Goal: Task Accomplishment & Management: Manage account settings

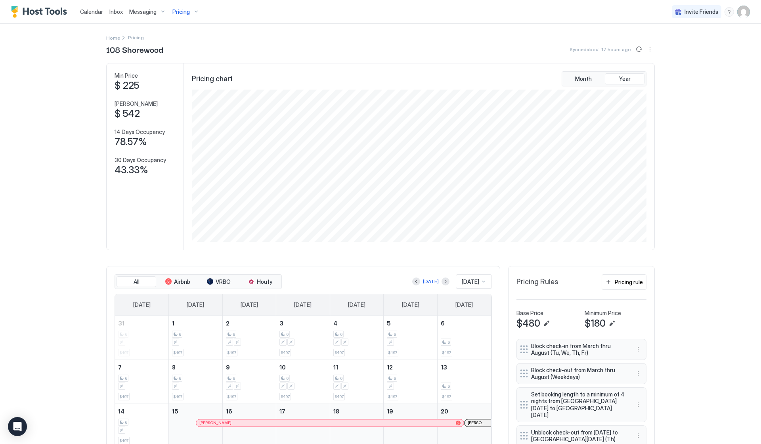
click at [186, 13] on span "Pricing" at bounding box center [180, 11] width 17 height 7
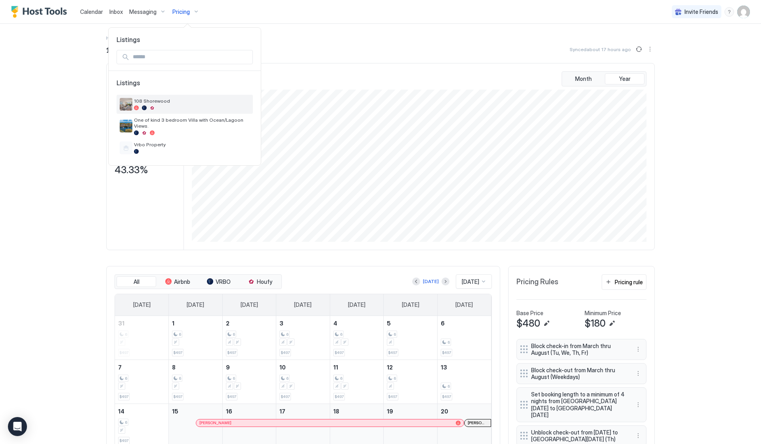
click at [157, 102] on span "108 Shorewood" at bounding box center [192, 101] width 116 height 6
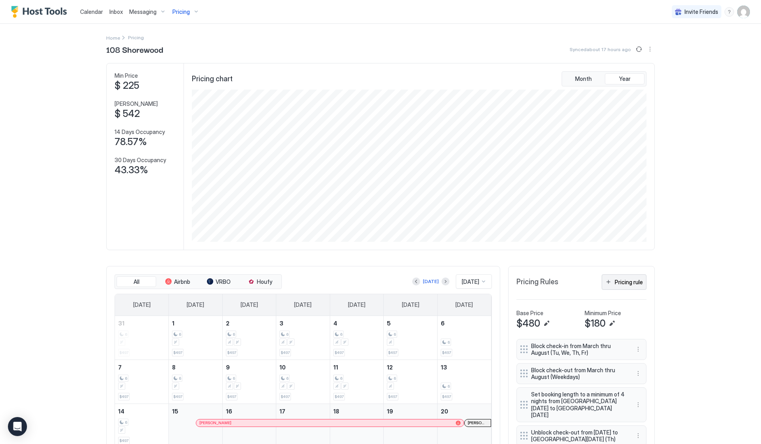
click at [620, 280] on div "Pricing rule" at bounding box center [629, 282] width 28 height 8
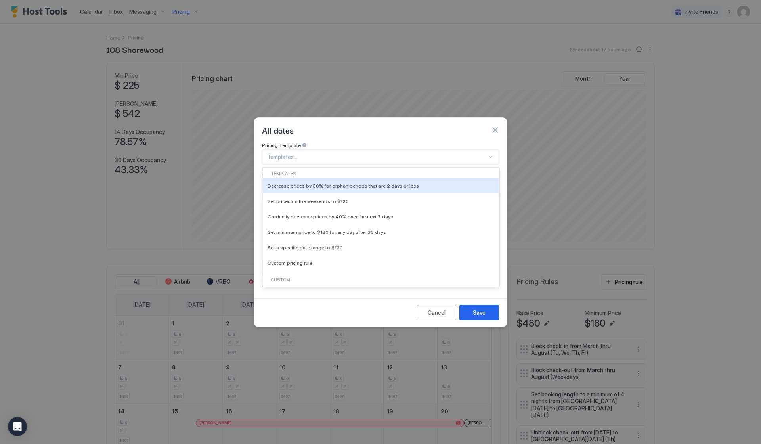
click at [299, 153] on div at bounding box center [377, 156] width 220 height 7
click at [440, 130] on div "All dates" at bounding box center [380, 130] width 253 height 25
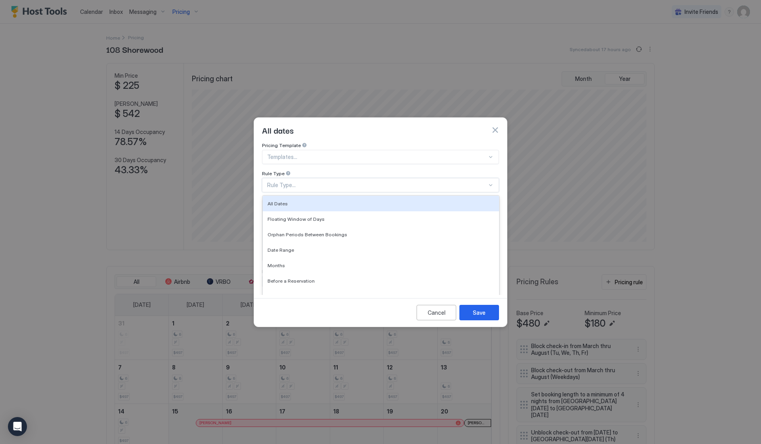
click at [355, 182] on div "Rule Type..." at bounding box center [377, 185] width 220 height 7
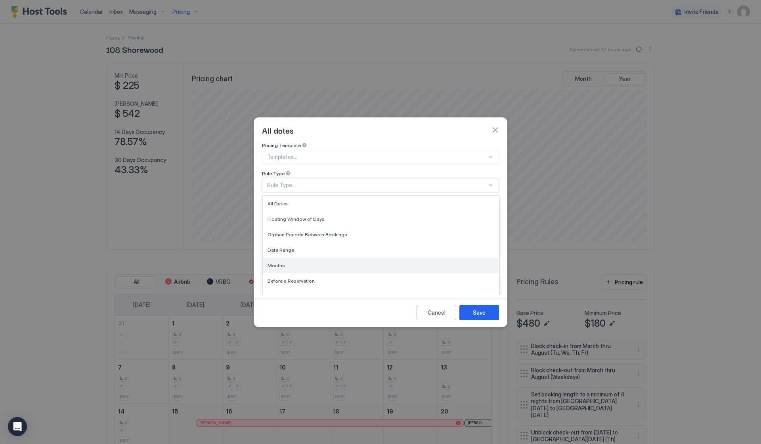
click at [310, 258] on div "Months" at bounding box center [381, 265] width 236 height 15
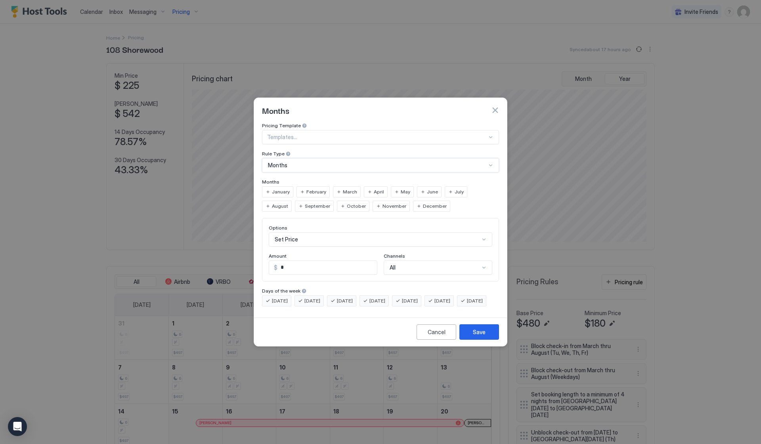
click at [443, 233] on div "Set Price" at bounding box center [381, 239] width 224 height 14
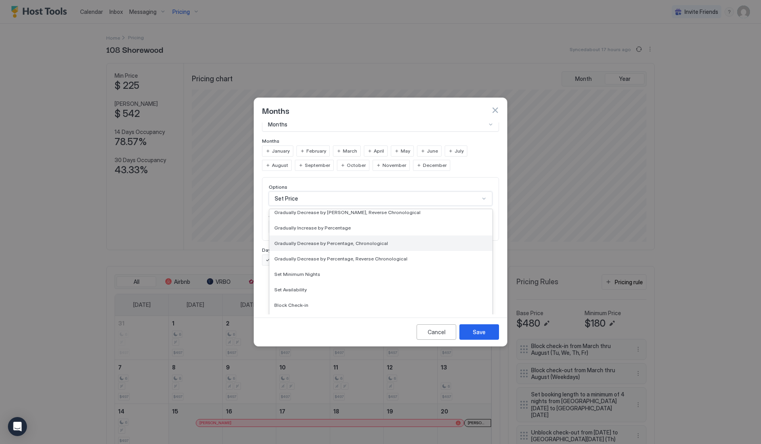
scroll to position [144, 0]
click at [400, 266] on div "Set Minimum Nights" at bounding box center [381, 273] width 223 height 15
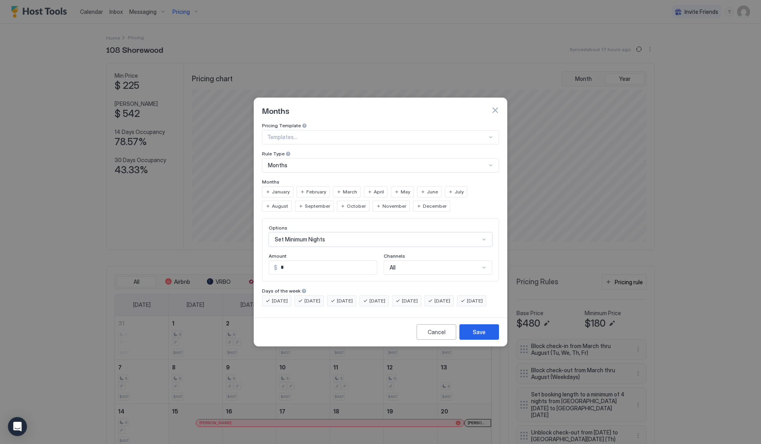
scroll to position [0, 0]
drag, startPoint x: 313, startPoint y: 262, endPoint x: 226, endPoint y: 255, distance: 87.5
click at [226, 255] on div "Months Pricing Template Templates... Rule Type Months Months January February M…" at bounding box center [380, 222] width 761 height 444
type input "*"
click at [330, 336] on div "Cancel Save" at bounding box center [380, 332] width 253 height 29
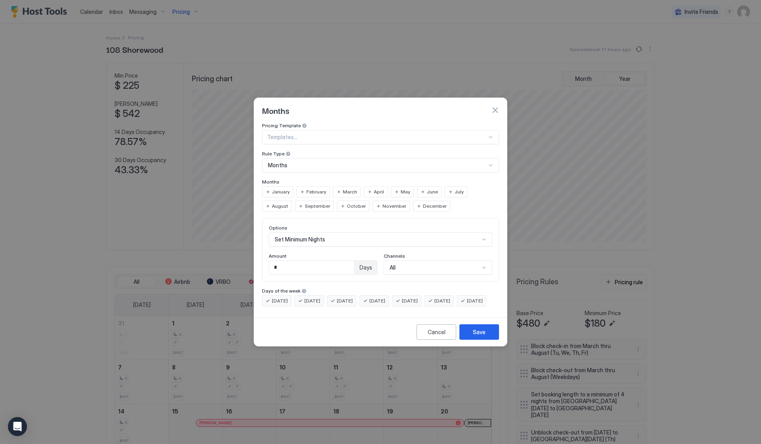
click at [346, 188] on span "March" at bounding box center [350, 191] width 14 height 7
click at [374, 188] on span "April" at bounding box center [379, 191] width 10 height 7
click at [305, 203] on span "September" at bounding box center [317, 206] width 25 height 7
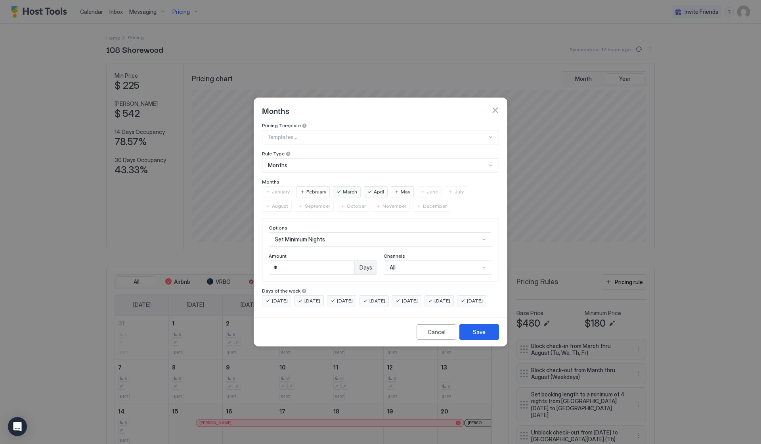
click at [295, 201] on div "September" at bounding box center [314, 206] width 39 height 11
click at [305, 203] on span "September" at bounding box center [317, 206] width 25 height 7
click at [295, 201] on div "September" at bounding box center [314, 206] width 39 height 11
click at [431, 336] on div "Cancel" at bounding box center [437, 332] width 18 height 8
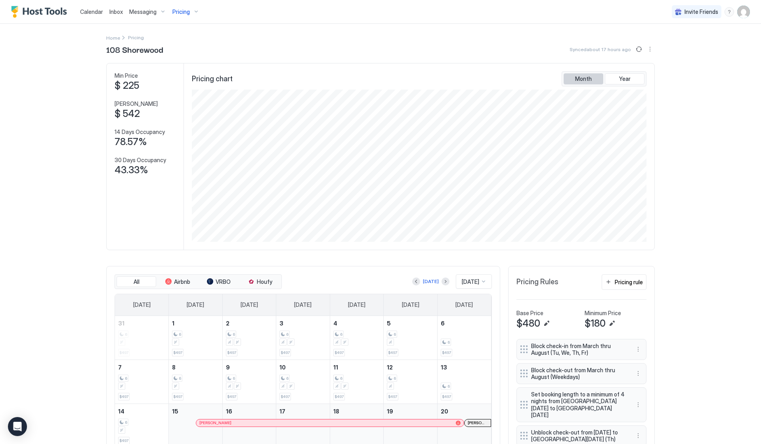
click at [586, 82] on span "Month" at bounding box center [583, 78] width 17 height 7
click at [632, 78] on button "Year" at bounding box center [625, 78] width 40 height 11
click at [90, 13] on span "Calendar" at bounding box center [91, 11] width 23 height 7
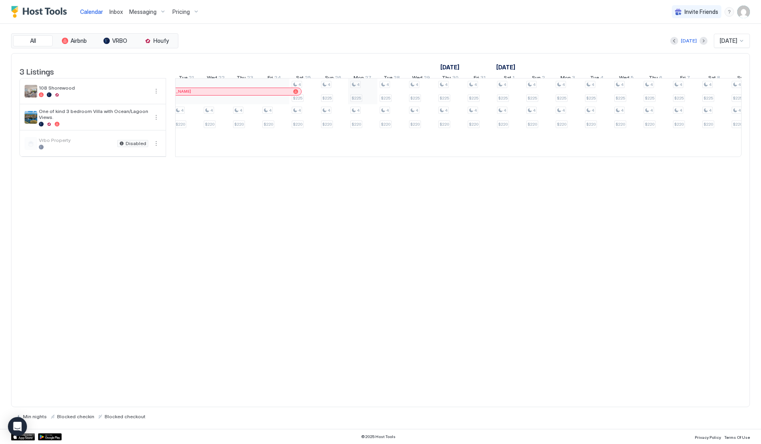
scroll to position [0, 1015]
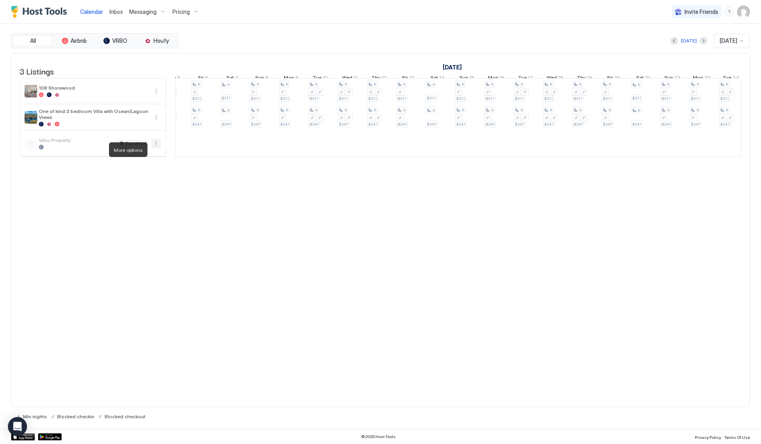
click at [155, 148] on button "More options" at bounding box center [156, 144] width 10 height 10
click at [283, 274] on div at bounding box center [380, 222] width 761 height 444
click at [182, 13] on span "Pricing" at bounding box center [180, 11] width 17 height 7
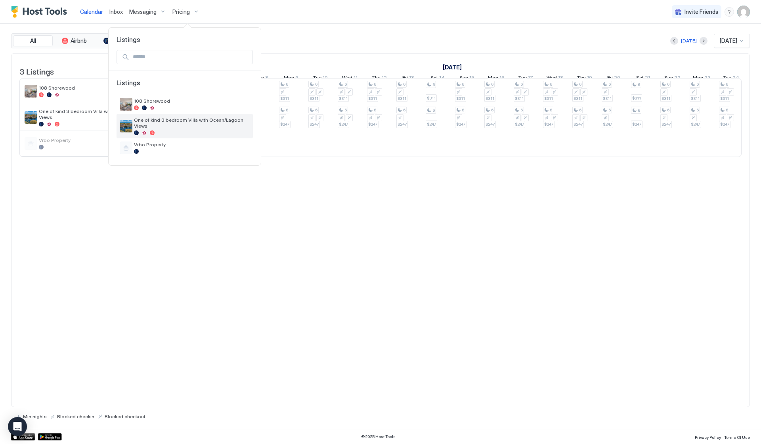
click at [168, 120] on span "One of kind 3 bedroom Villa with Ocean/Lagoon Views." at bounding box center [192, 123] width 116 height 12
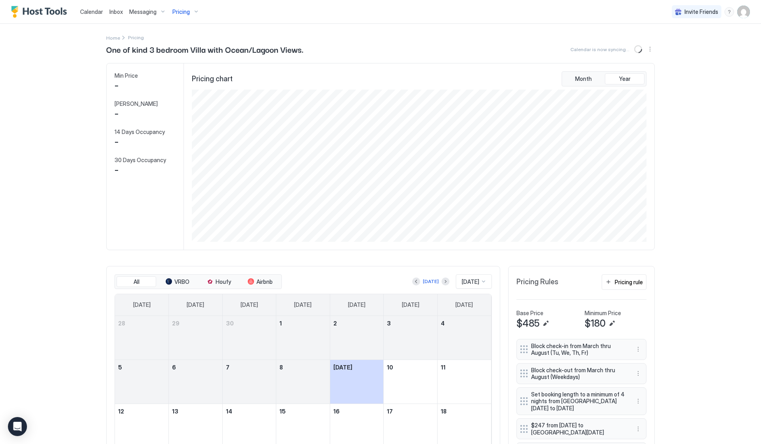
scroll to position [152, 456]
click at [626, 281] on div "Pricing rule" at bounding box center [629, 282] width 28 height 8
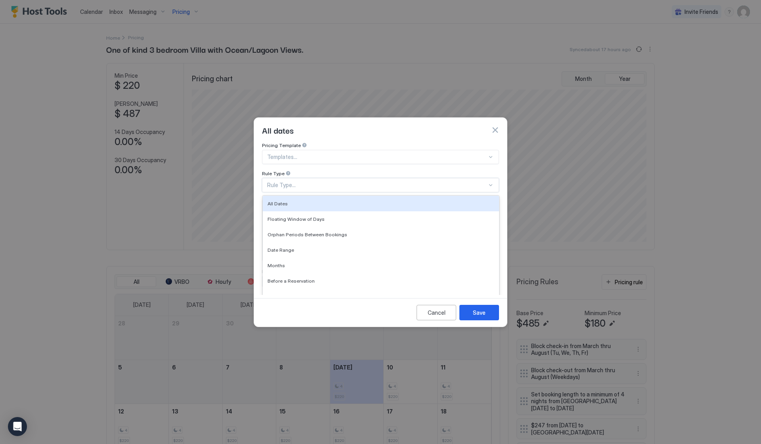
click at [327, 182] on div "Rule Type..." at bounding box center [377, 185] width 220 height 7
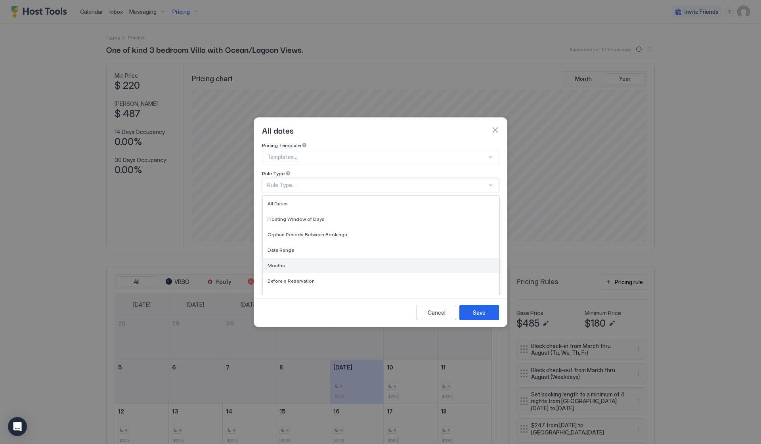
click at [298, 258] on div "Months" at bounding box center [381, 265] width 236 height 15
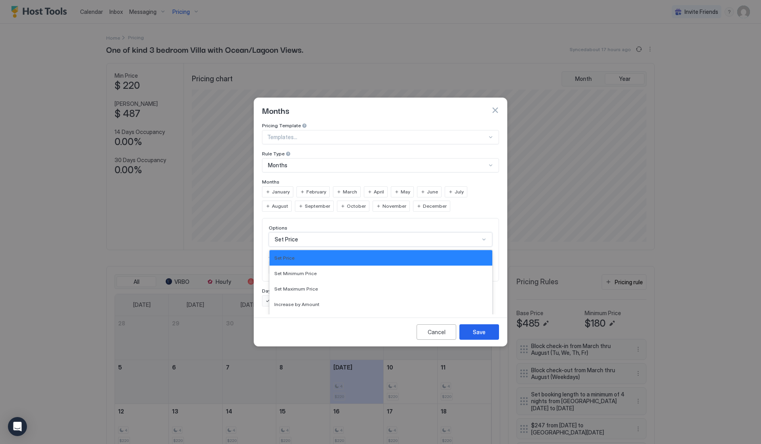
click at [323, 233] on div "Set Price selected, 1 of 17. 17 results available. Use Up and Down to choose op…" at bounding box center [381, 239] width 224 height 14
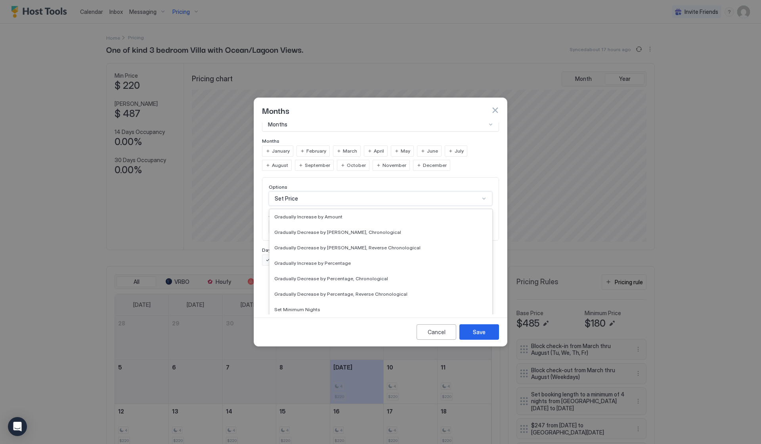
scroll to position [110, 0]
click at [310, 305] on span "Set Minimum Nights" at bounding box center [297, 308] width 46 height 6
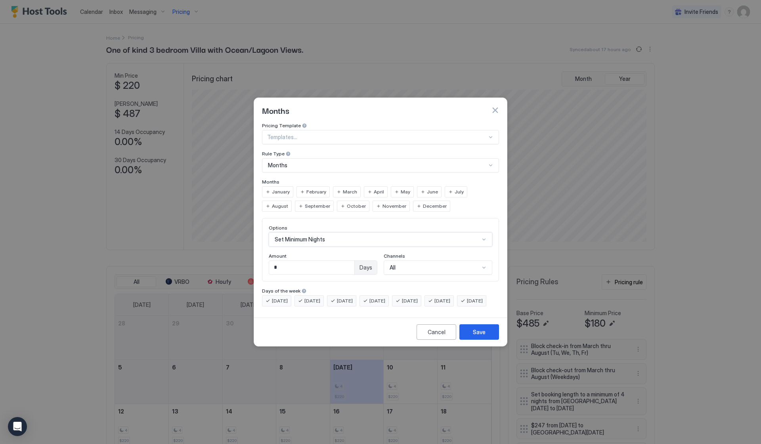
scroll to position [0, 0]
click at [308, 261] on input "*" at bounding box center [311, 267] width 85 height 13
type input "*"
click at [343, 188] on span "March" at bounding box center [350, 191] width 14 height 7
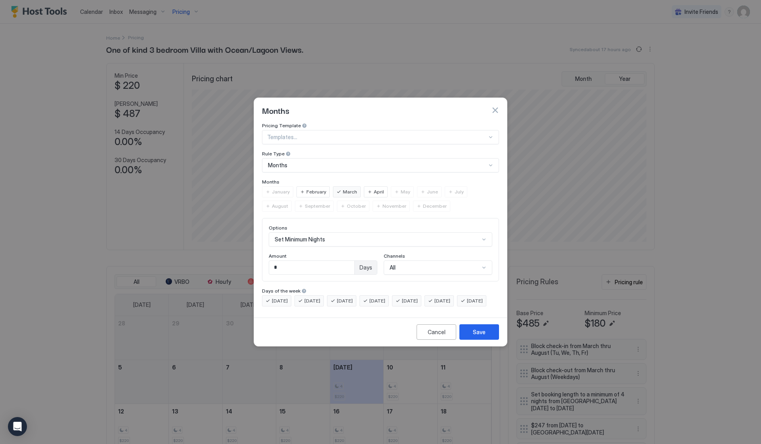
click at [374, 188] on span "April" at bounding box center [379, 191] width 10 height 7
click at [482, 336] on div "Save" at bounding box center [479, 332] width 13 height 8
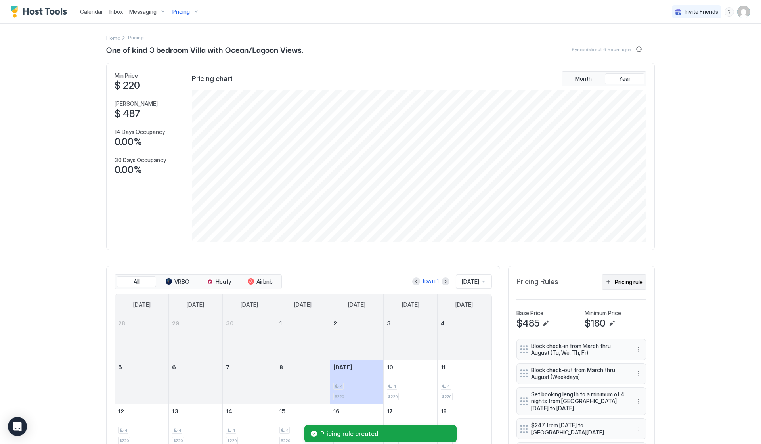
click at [617, 282] on div "Pricing rule" at bounding box center [629, 282] width 28 height 8
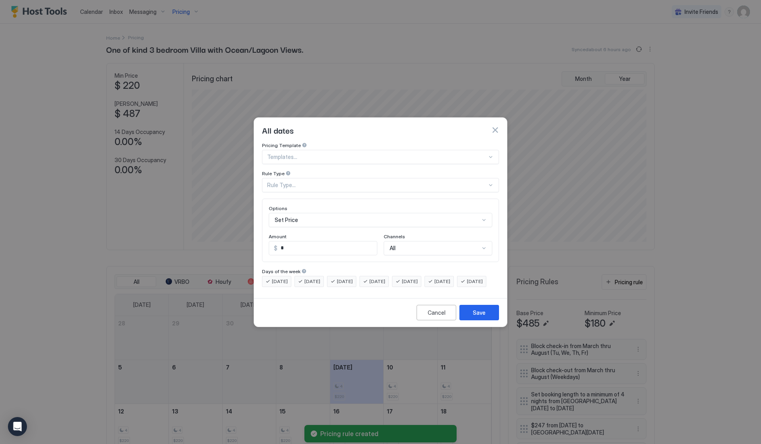
click at [335, 182] on div "Rule Type..." at bounding box center [377, 185] width 220 height 7
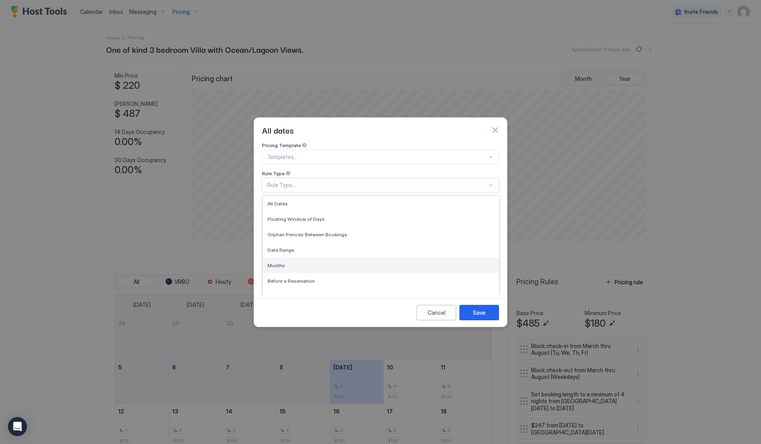
click at [300, 262] on div "Months" at bounding box center [381, 265] width 227 height 6
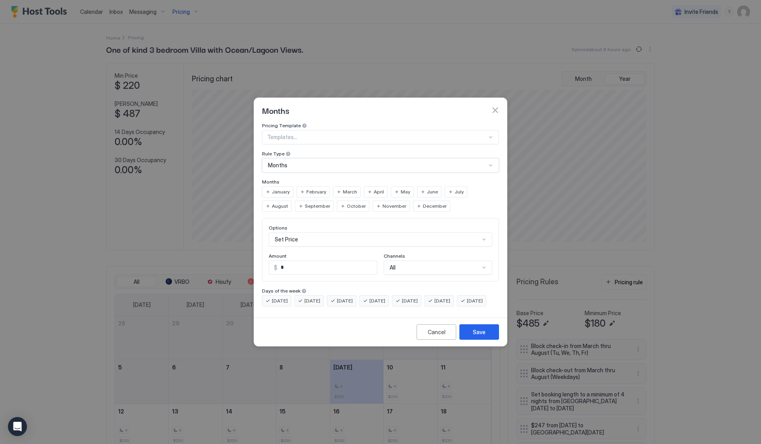
click at [305, 203] on span "September" at bounding box center [317, 206] width 25 height 7
click at [337, 201] on div "October" at bounding box center [353, 206] width 33 height 11
click at [337, 234] on div "Set Price" at bounding box center [381, 239] width 224 height 14
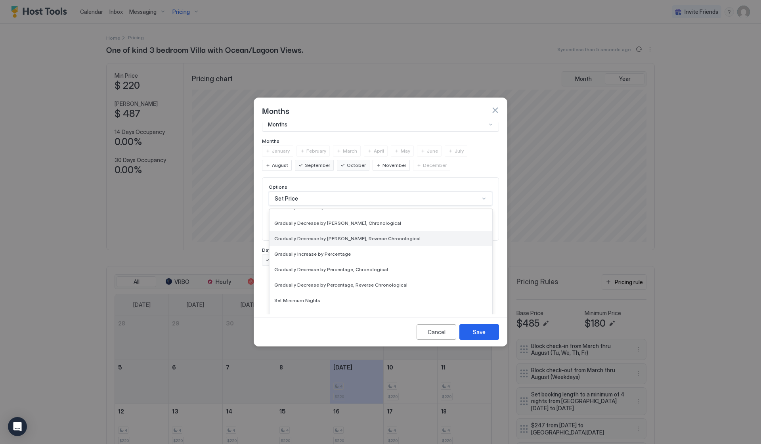
scroll to position [120, 0]
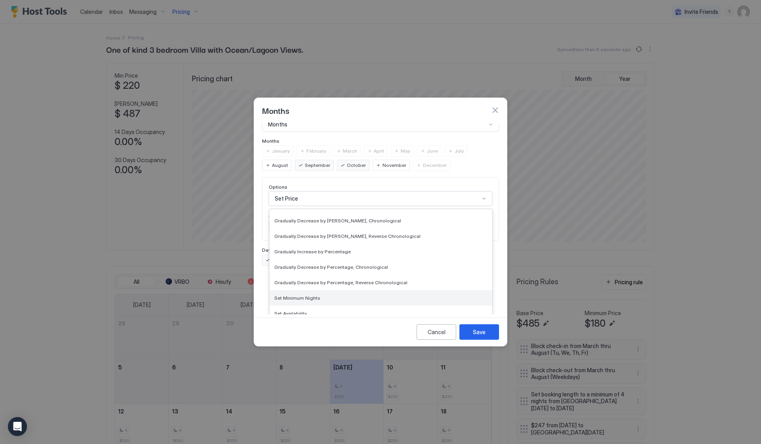
click at [312, 295] on span "Set Minimum Nights" at bounding box center [297, 298] width 46 height 6
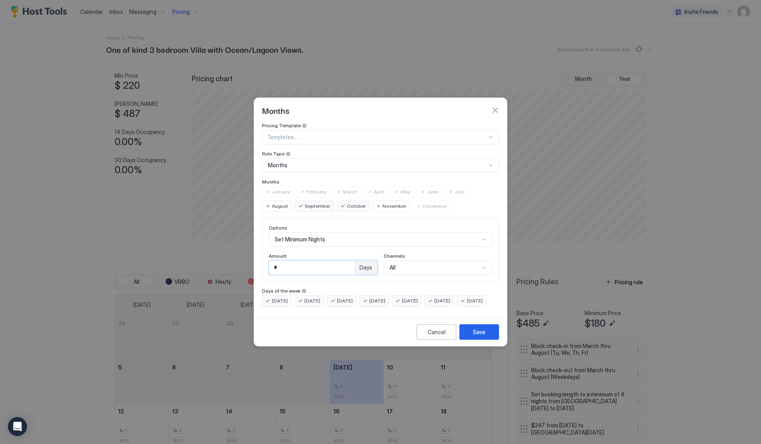
drag, startPoint x: 300, startPoint y: 256, endPoint x: 250, endPoint y: 262, distance: 50.0
click at [251, 262] on div "Months Pricing Template Templates... Rule Type Months Months January February M…" at bounding box center [380, 222] width 761 height 444
type input "*"
click at [479, 336] on div "Save" at bounding box center [479, 332] width 13 height 8
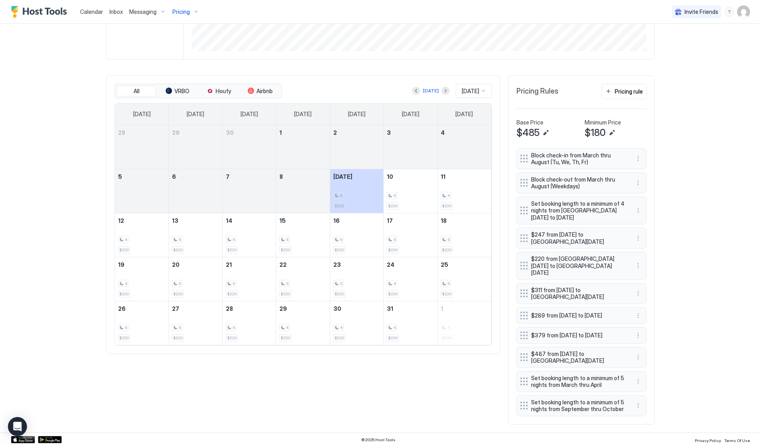
scroll to position [190, 0]
click at [140, 15] on span "Messaging" at bounding box center [142, 11] width 27 height 7
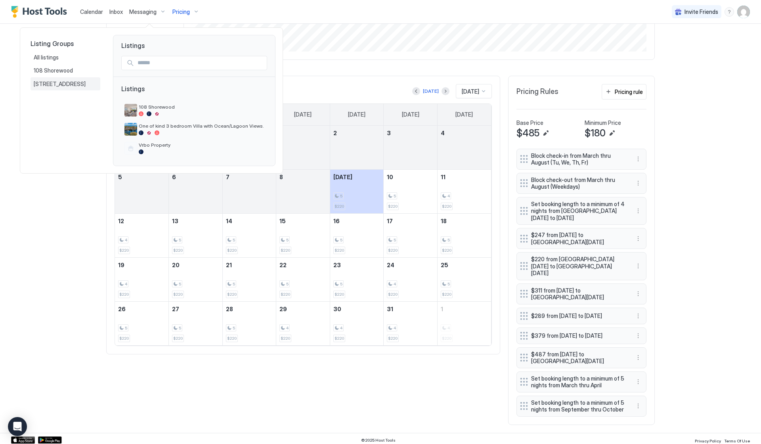
click at [47, 82] on span "85 Folly Field Rd." at bounding box center [60, 83] width 53 height 7
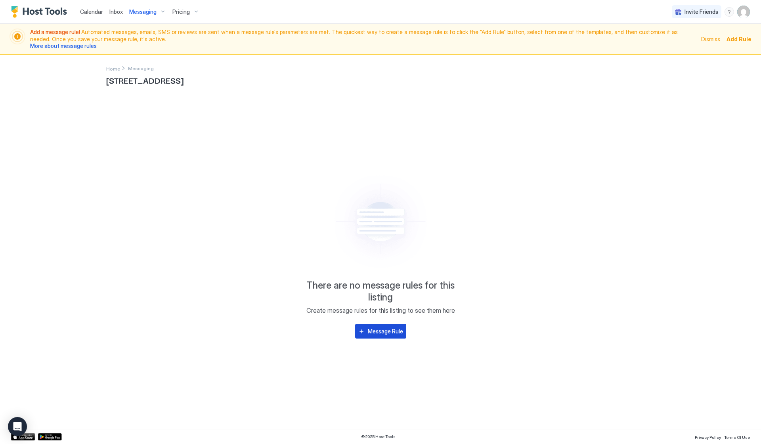
click at [373, 335] on button "Message Rule" at bounding box center [380, 331] width 51 height 15
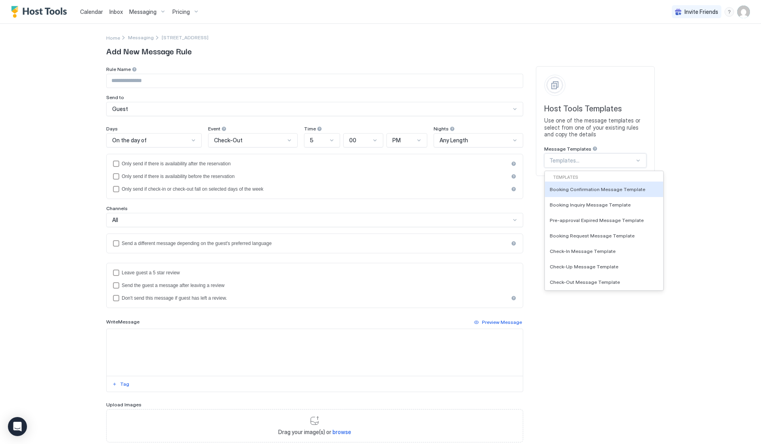
click at [638, 159] on div at bounding box center [638, 160] width 6 height 6
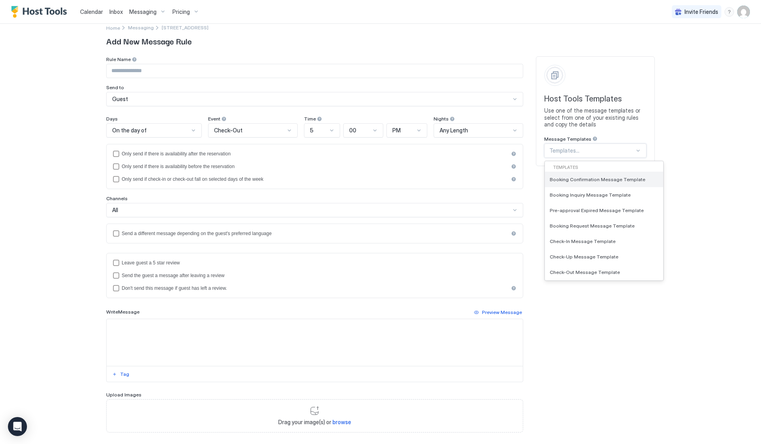
click at [661, 172] on div "Booking Confirmation Message Template" at bounding box center [604, 179] width 118 height 15
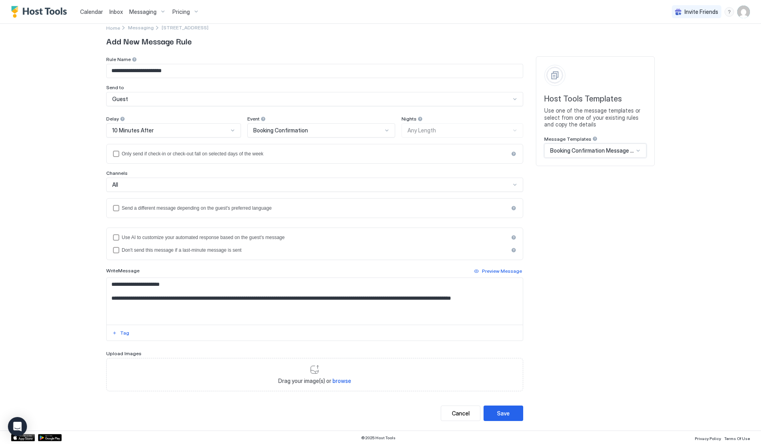
click at [641, 150] on div "Booking Confirmation Message Template" at bounding box center [595, 151] width 102 height 14
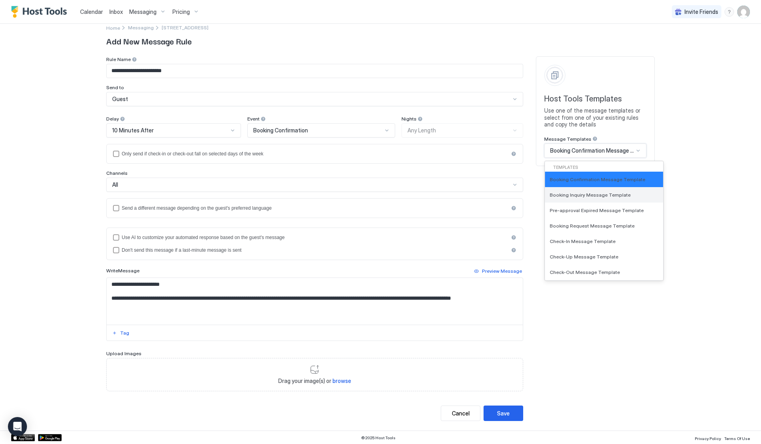
click at [617, 192] on span "Booking Inquiry Message Template" at bounding box center [590, 195] width 81 height 6
type input "**********"
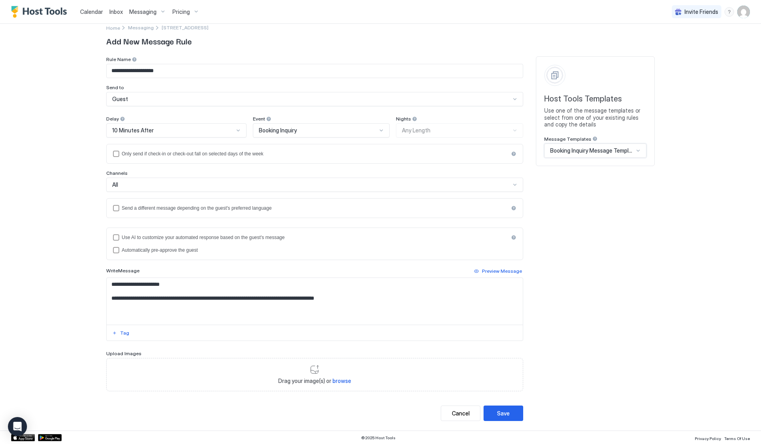
click at [638, 138] on div "Message Templates" at bounding box center [595, 140] width 102 height 8
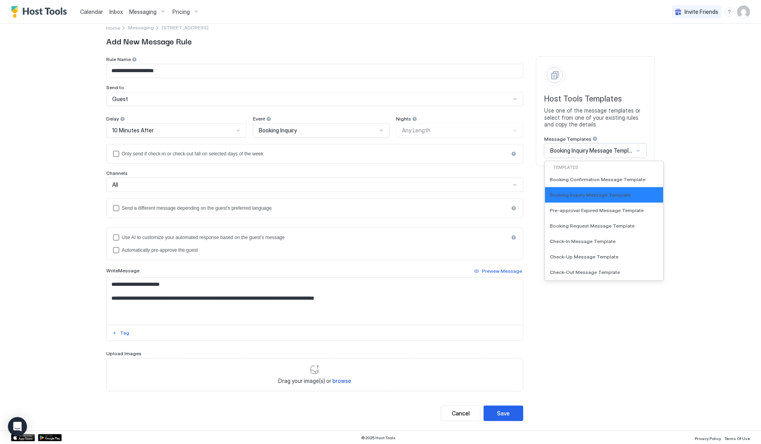
click at [635, 144] on div "Booking Inquiry Message Template" at bounding box center [595, 151] width 102 height 14
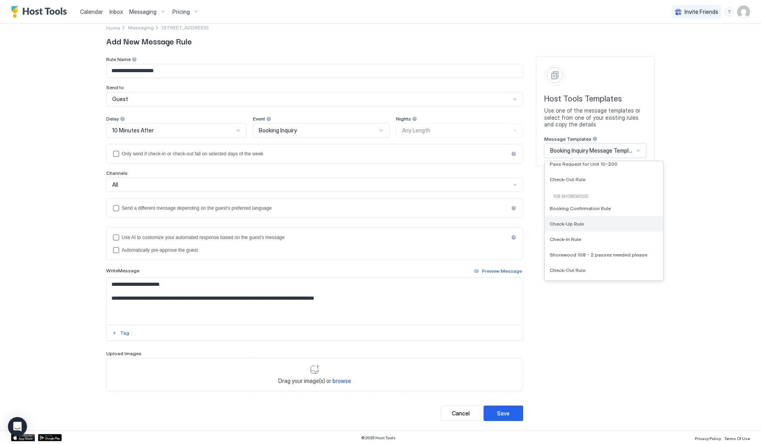
scroll to position [0, 0]
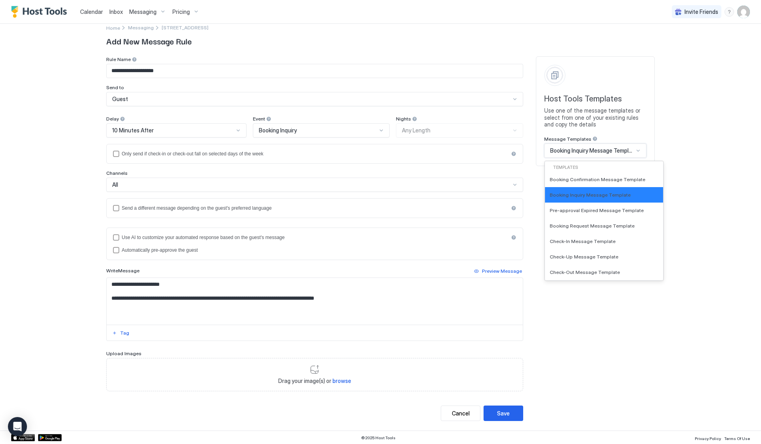
click at [685, 212] on div "**********" at bounding box center [380, 222] width 761 height 444
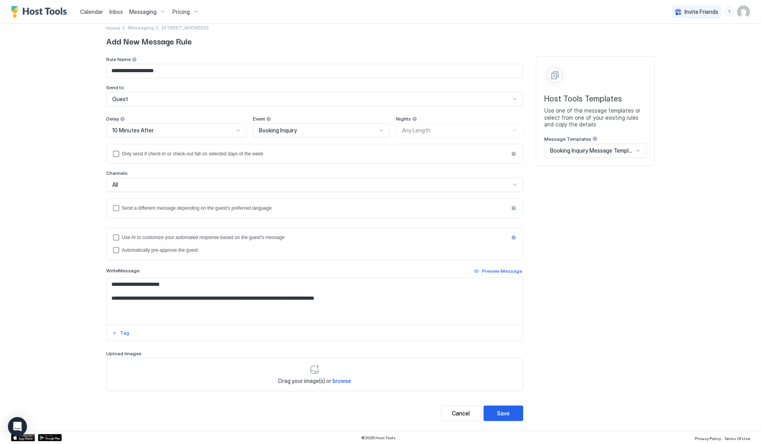
click at [613, 142] on div "Message Templates" at bounding box center [595, 140] width 102 height 8
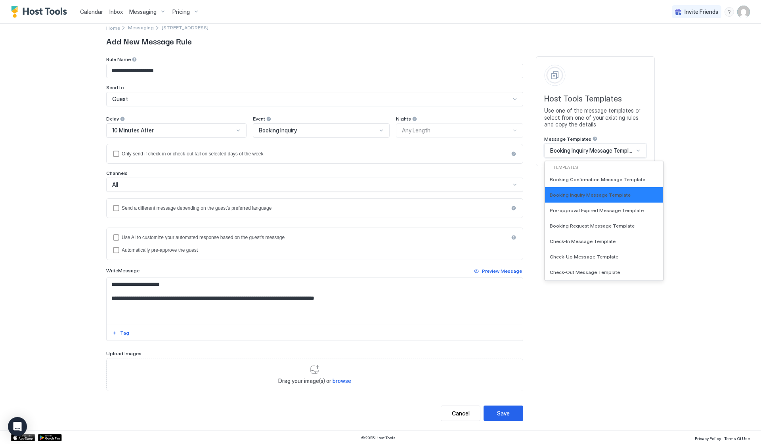
click at [609, 153] on span "Booking Inquiry Message Template" at bounding box center [592, 150] width 84 height 7
click at [584, 166] on div "Templates" at bounding box center [604, 168] width 112 height 6
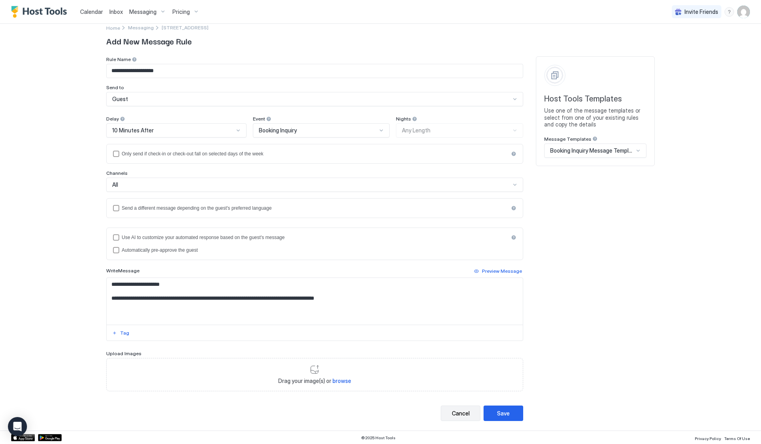
click at [447, 414] on button "Cancel" at bounding box center [461, 413] width 40 height 15
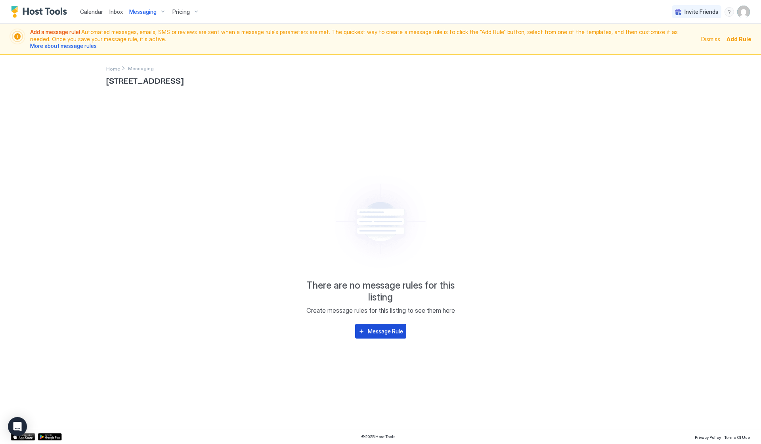
click at [376, 335] on div "Message Rule" at bounding box center [385, 331] width 35 height 8
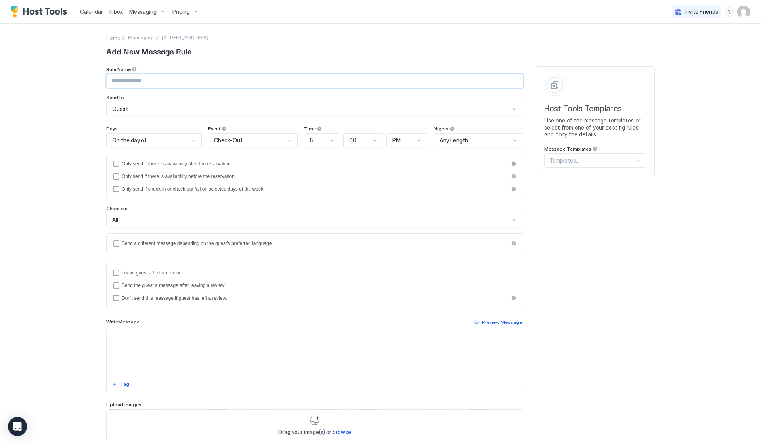
click at [217, 79] on input "Input Field" at bounding box center [315, 80] width 416 height 13
click at [189, 142] on div at bounding box center [150, 140] width 79 height 7
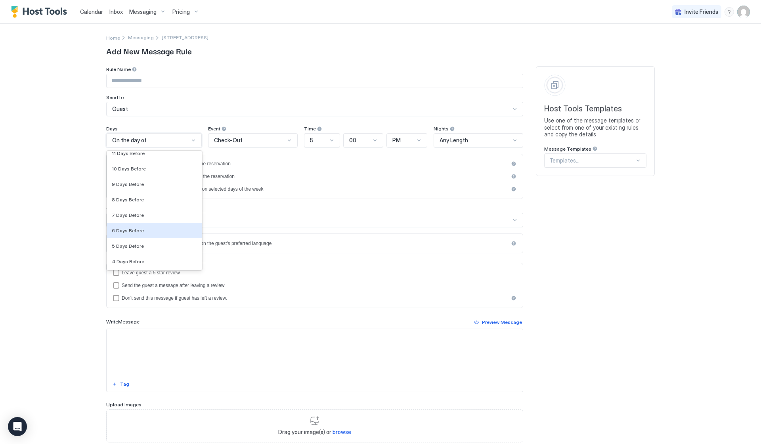
scroll to position [1105, 0]
click at [586, 220] on div "Rule Name Send to Guest Days 9 Days Before, 82 of 183. 183 results available. U…" at bounding box center [380, 269] width 549 height 406
click at [193, 144] on div at bounding box center [193, 140] width 7 height 7
click at [163, 176] on div "7 Days Before" at bounding box center [154, 176] width 85 height 6
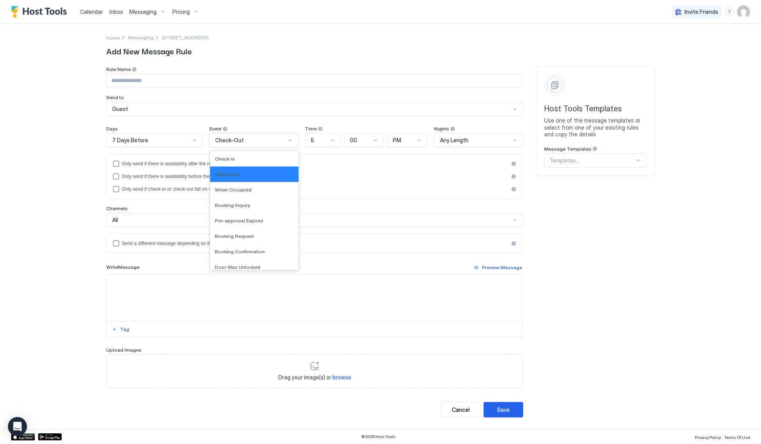
click at [287, 143] on div at bounding box center [290, 140] width 6 height 6
click at [266, 158] on div "Check-In" at bounding box center [254, 159] width 79 height 6
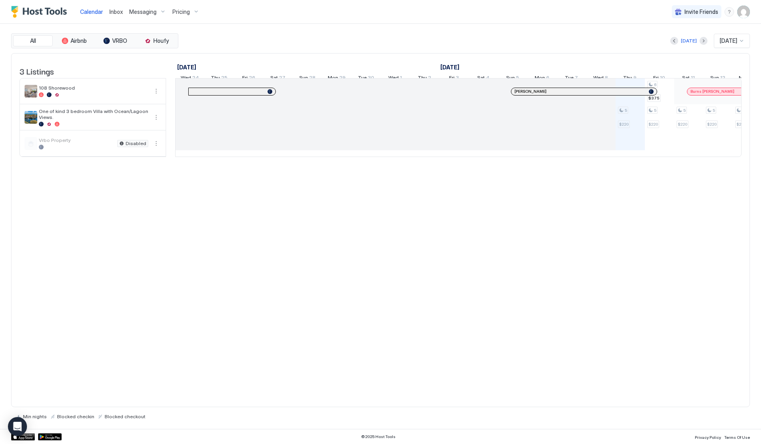
scroll to position [0, 440]
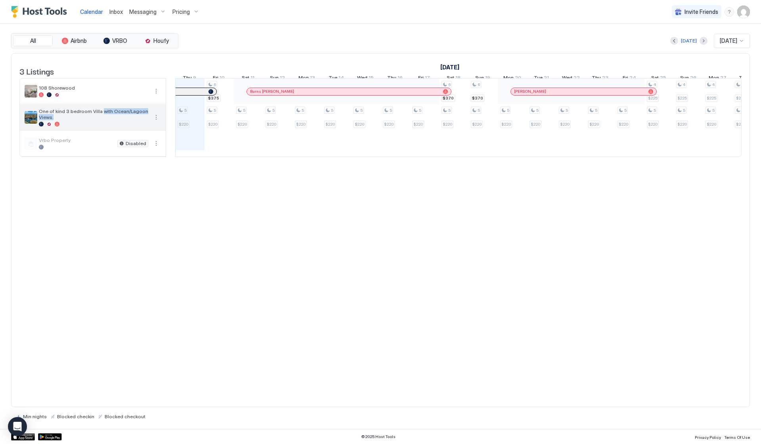
click at [100, 120] on span "One of kind 3 bedroom Villa with Ocean/Lagoon Views." at bounding box center [93, 114] width 109 height 12
click at [32, 122] on img "listing image" at bounding box center [31, 117] width 13 height 13
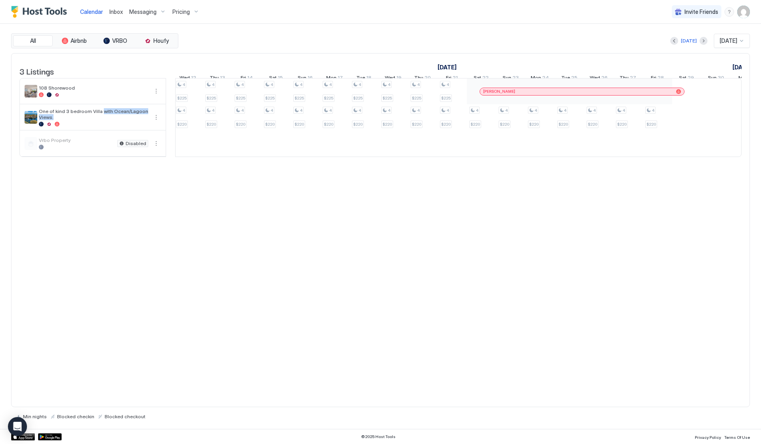
scroll to position [0, 0]
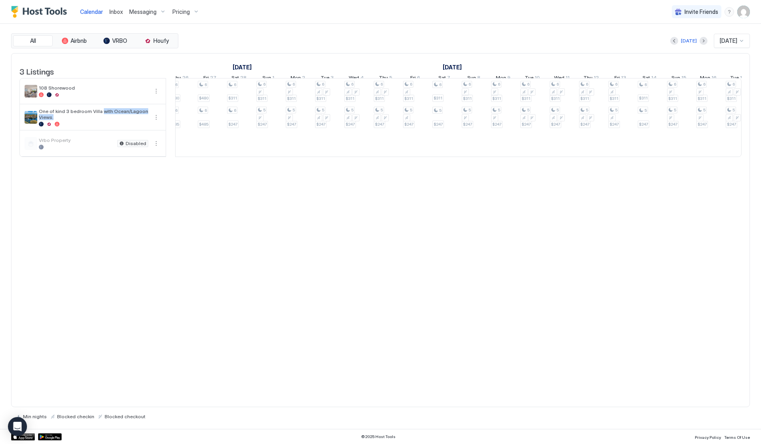
click at [178, 12] on span "Pricing" at bounding box center [180, 11] width 17 height 7
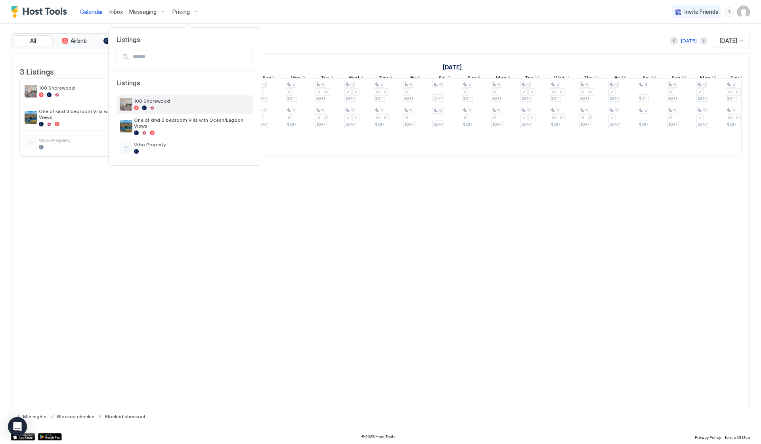
click at [150, 100] on span "108 Shorewood" at bounding box center [192, 101] width 116 height 6
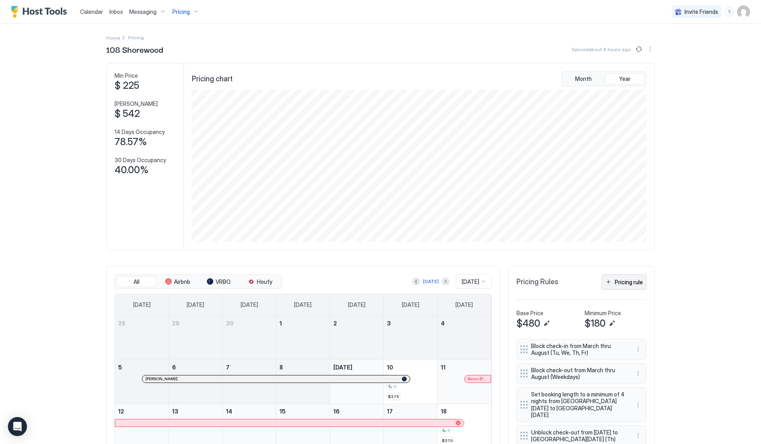
click at [614, 281] on button "Pricing rule" at bounding box center [624, 281] width 45 height 15
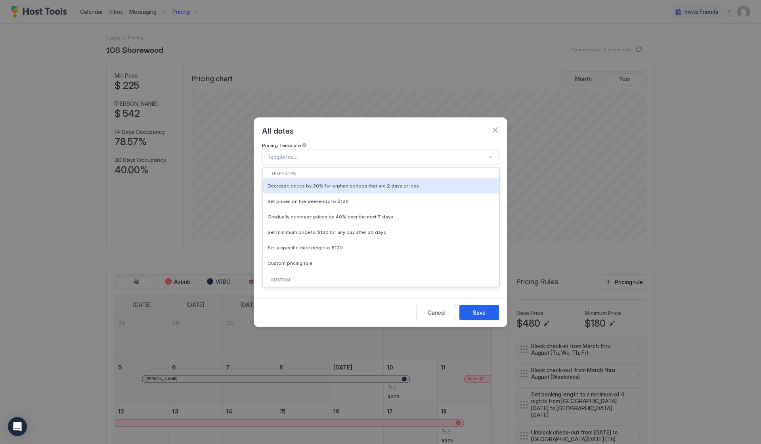
click at [355, 150] on div "Templates..." at bounding box center [380, 157] width 237 height 14
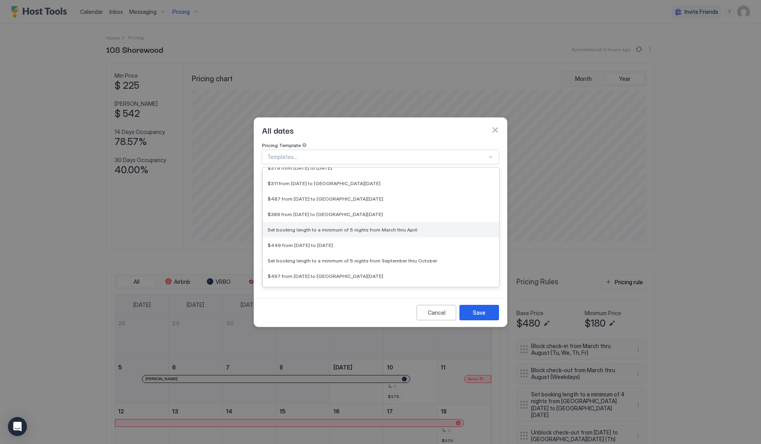
click at [334, 227] on span "Set booking length to a minimum of 5 nights from March thru April" at bounding box center [343, 230] width 150 height 6
type input "*"
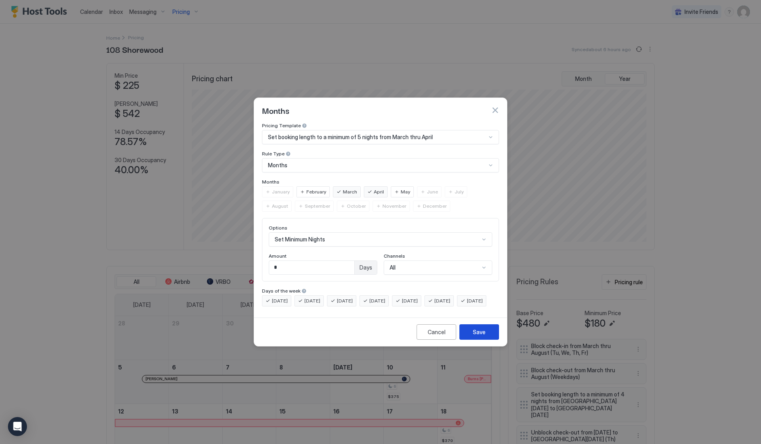
click at [475, 336] on div "Save" at bounding box center [479, 332] width 13 height 8
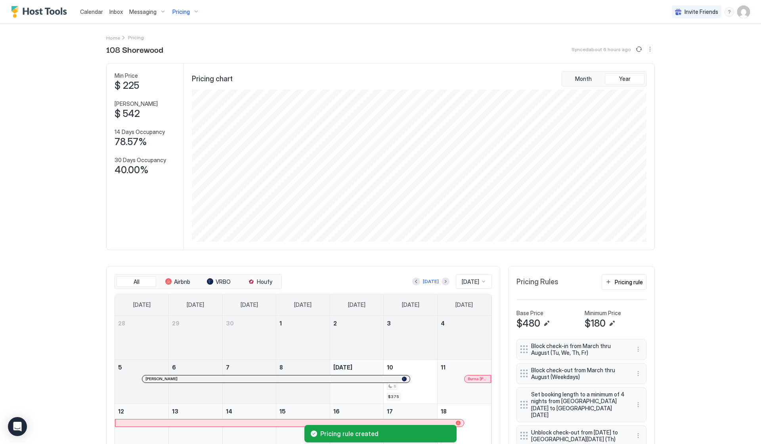
click at [630, 283] on div "Pricing rule" at bounding box center [629, 282] width 28 height 8
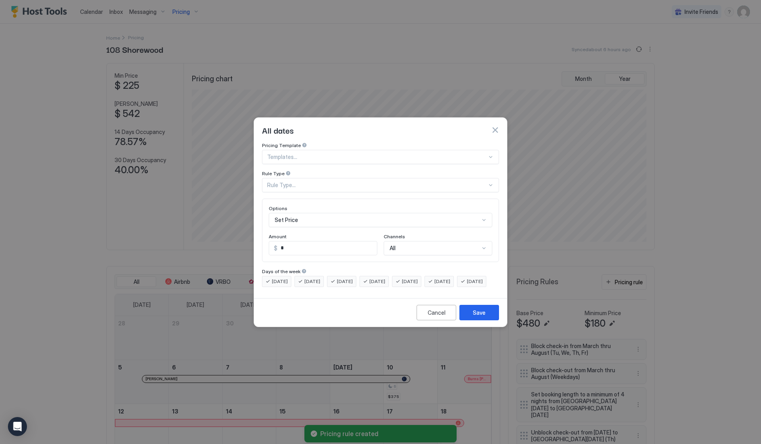
click at [360, 182] on div "Rule Type..." at bounding box center [377, 185] width 220 height 7
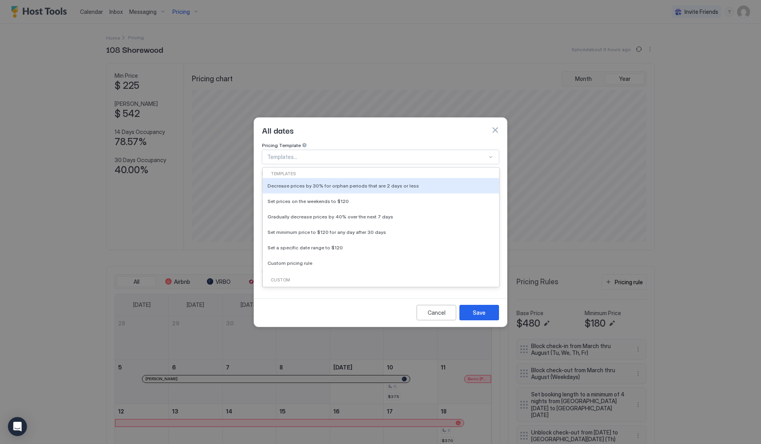
click at [368, 153] on div at bounding box center [377, 156] width 220 height 7
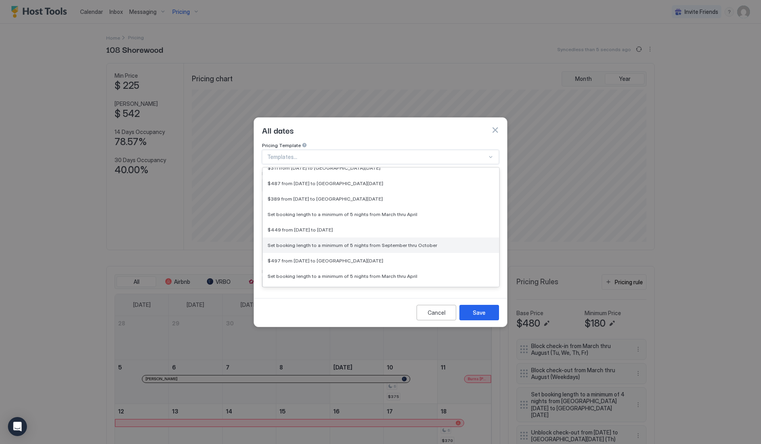
click at [361, 242] on span "Set booking length to a minimum of 5 nights from September thru October" at bounding box center [353, 245] width 170 height 6
type input "*"
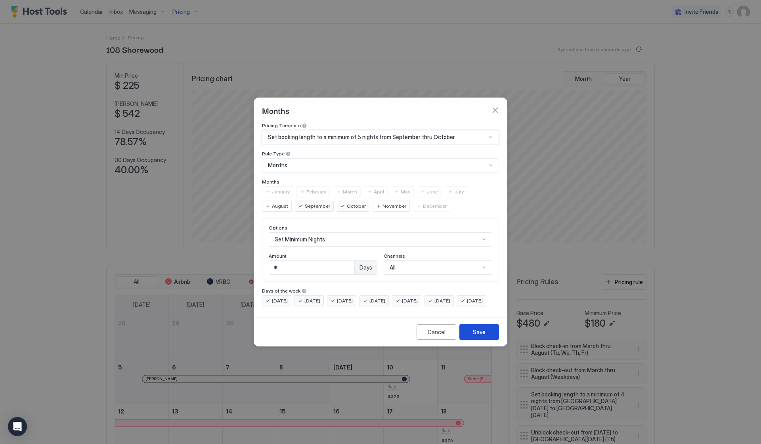
click at [479, 336] on div "Save" at bounding box center [479, 332] width 13 height 8
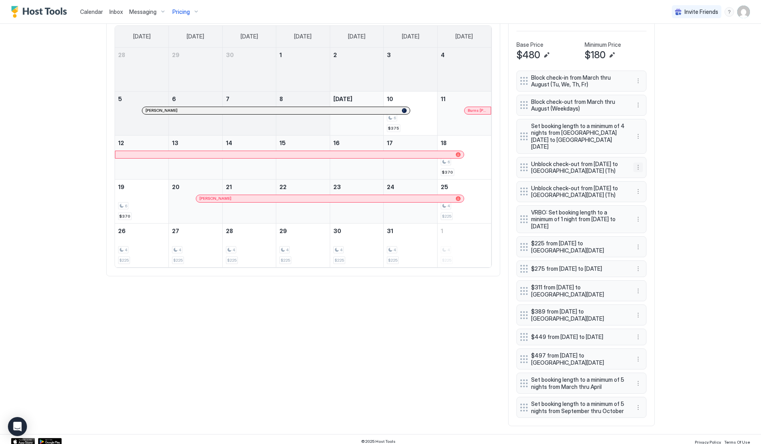
click at [638, 163] on button "More options" at bounding box center [639, 168] width 10 height 10
click at [644, 193] on div "Delete" at bounding box center [648, 195] width 23 height 6
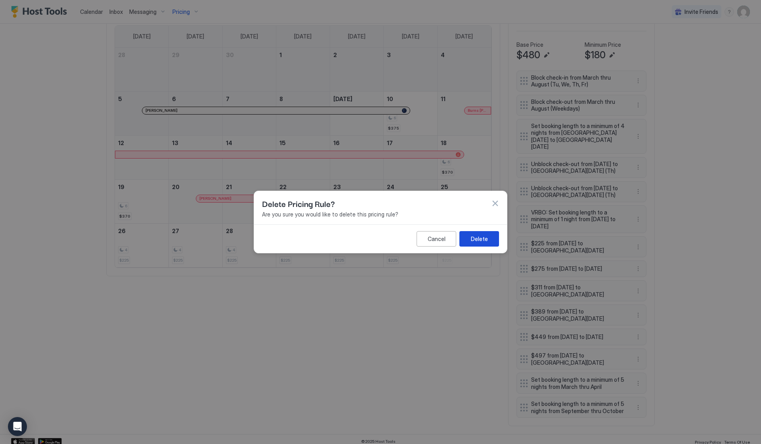
click at [488, 235] on button "Delete" at bounding box center [480, 238] width 40 height 15
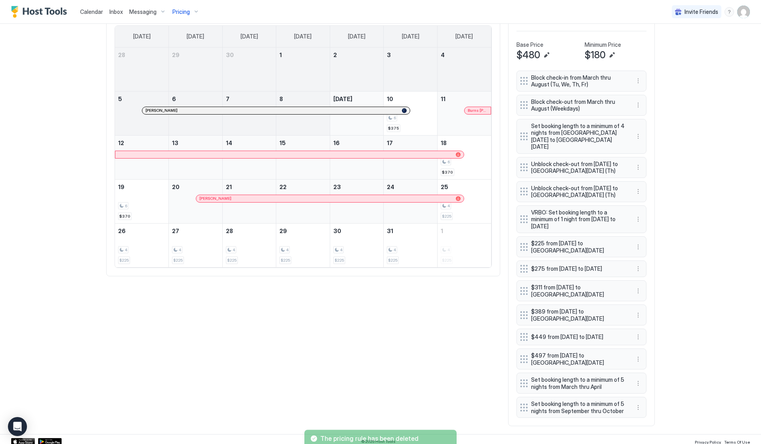
scroll to position [245, 0]
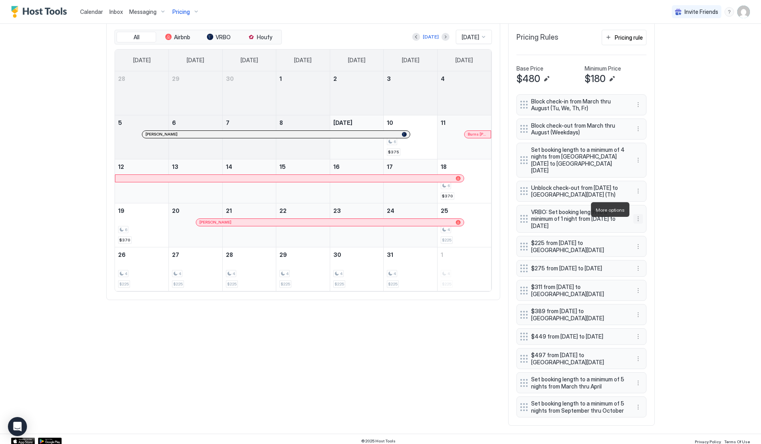
click at [641, 214] on button "More options" at bounding box center [639, 219] width 10 height 10
click at [651, 247] on span "Delete" at bounding box center [653, 246] width 15 height 6
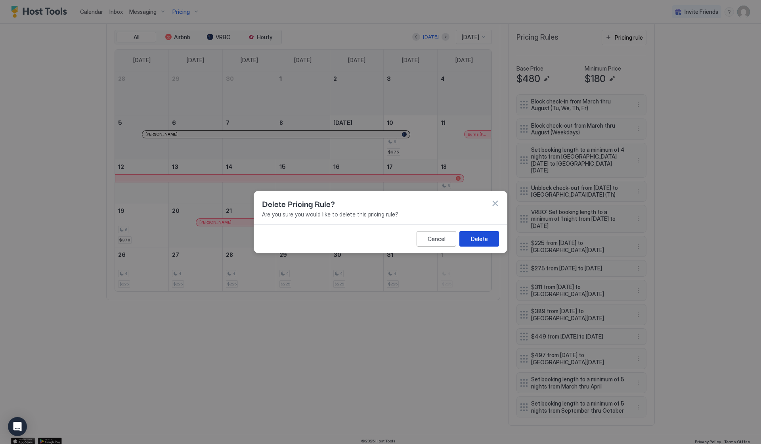
click at [484, 239] on div "Delete" at bounding box center [479, 239] width 17 height 8
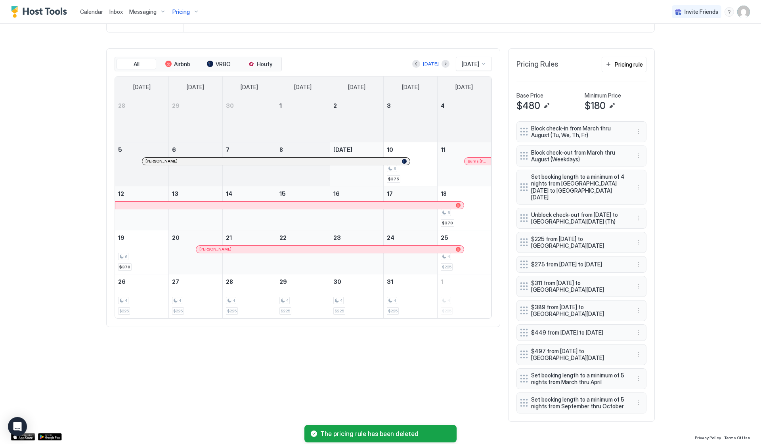
scroll to position [214, 0]
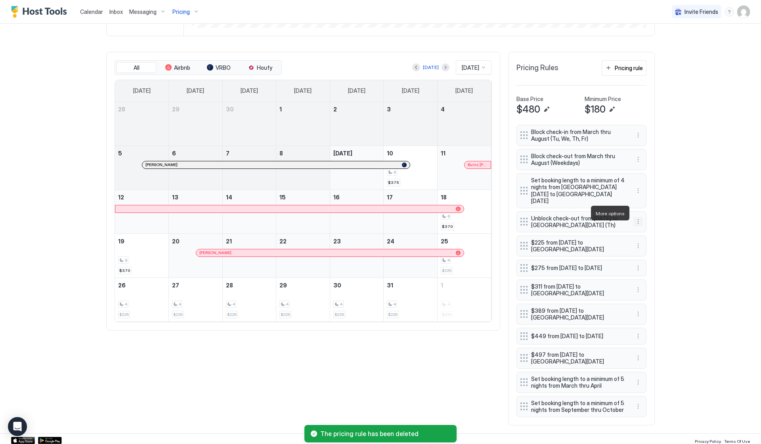
click at [636, 217] on button "More options" at bounding box center [639, 222] width 10 height 10
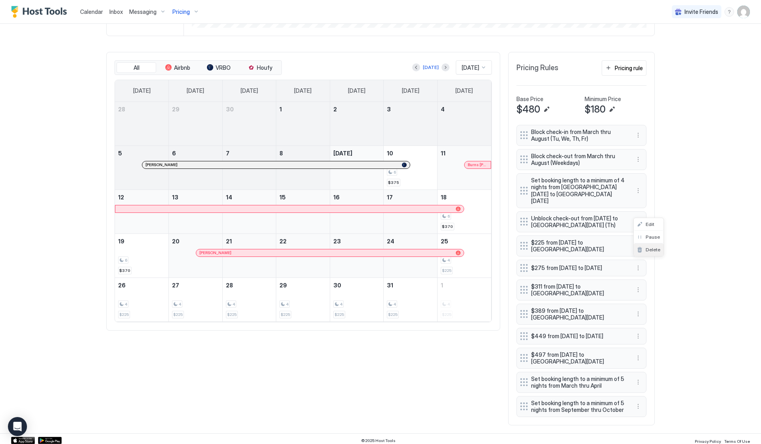
click at [651, 249] on span "Delete" at bounding box center [653, 250] width 15 height 6
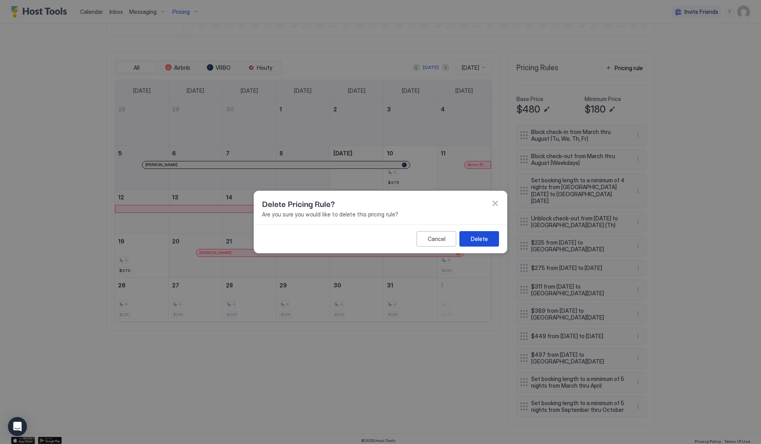
click at [477, 242] on div "Delete" at bounding box center [479, 239] width 17 height 8
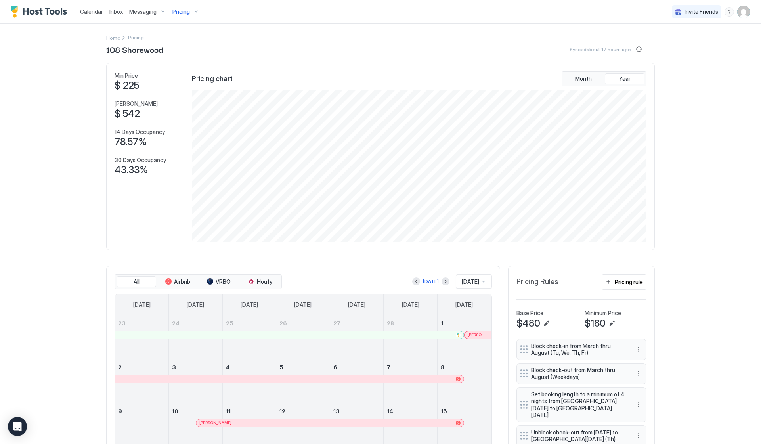
scroll to position [152, 456]
